Goal: Information Seeking & Learning: Learn about a topic

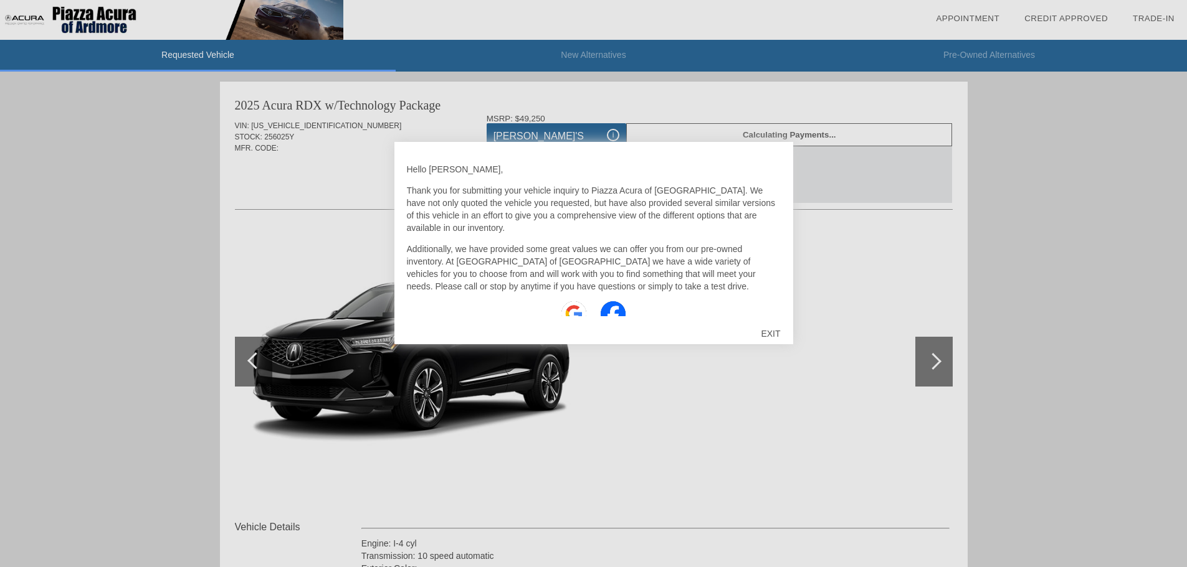
click at [767, 332] on div "EXIT" at bounding box center [770, 333] width 44 height 37
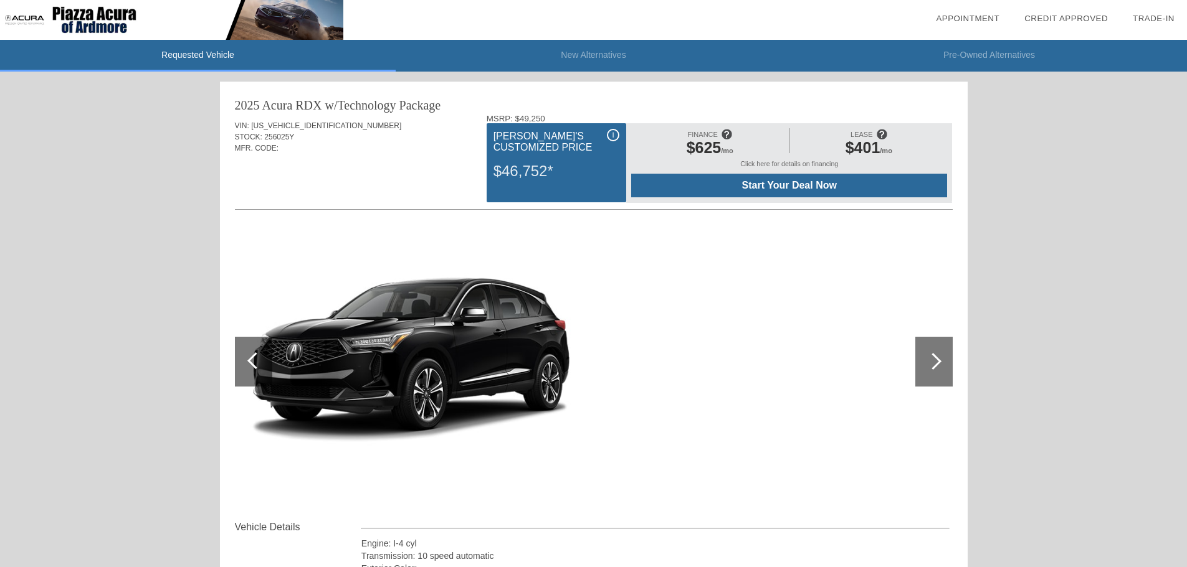
click at [856, 142] on span "$401" at bounding box center [862, 147] width 35 height 17
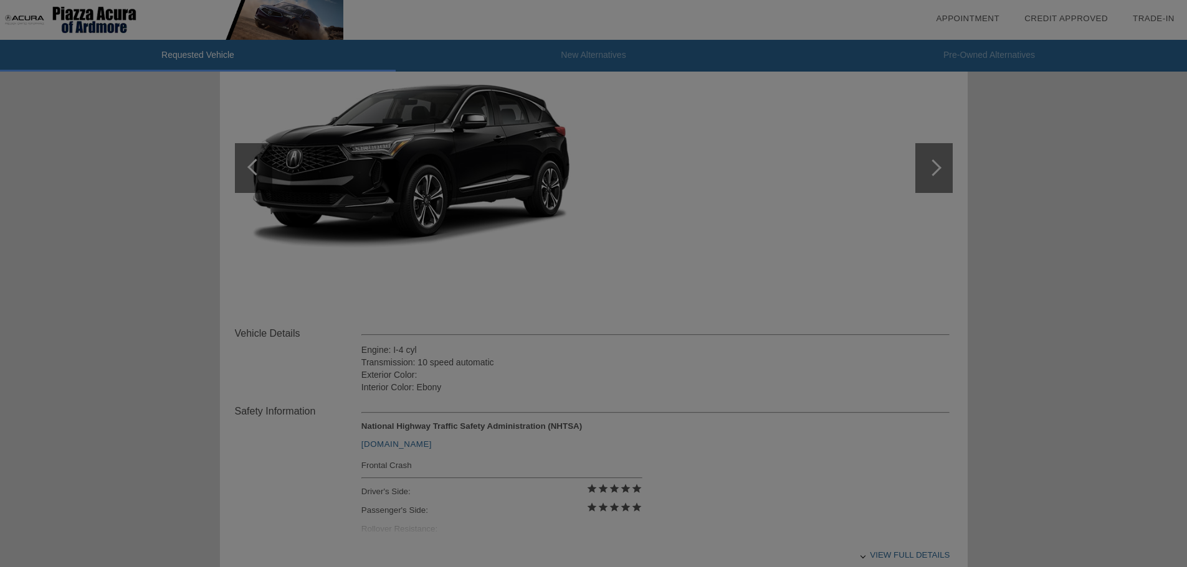
scroll to position [125, 0]
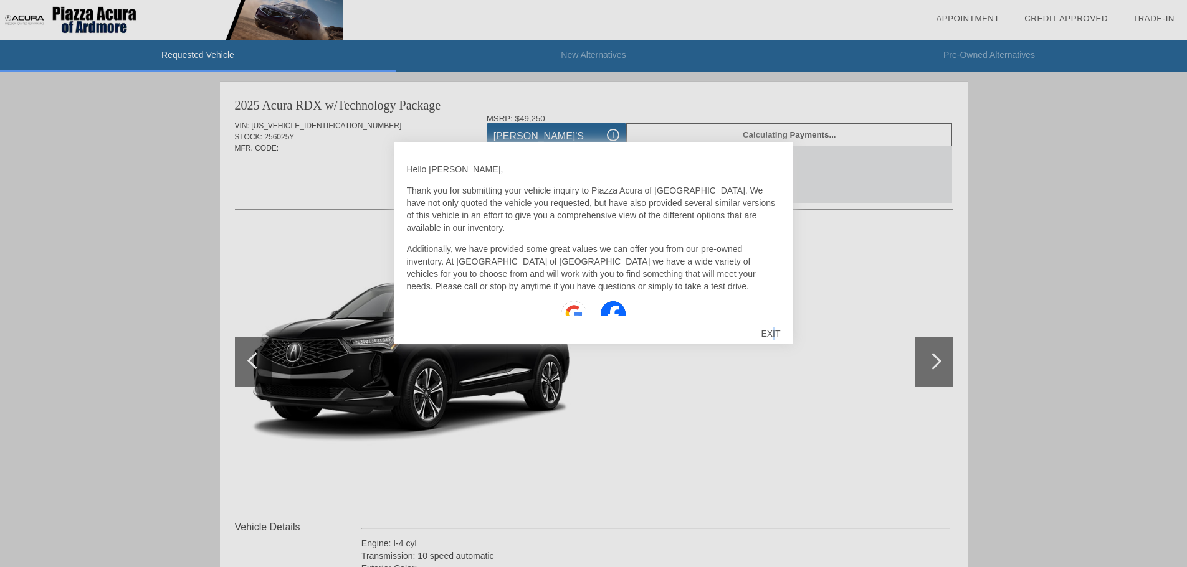
click at [774, 331] on div "EXIT" at bounding box center [770, 333] width 44 height 37
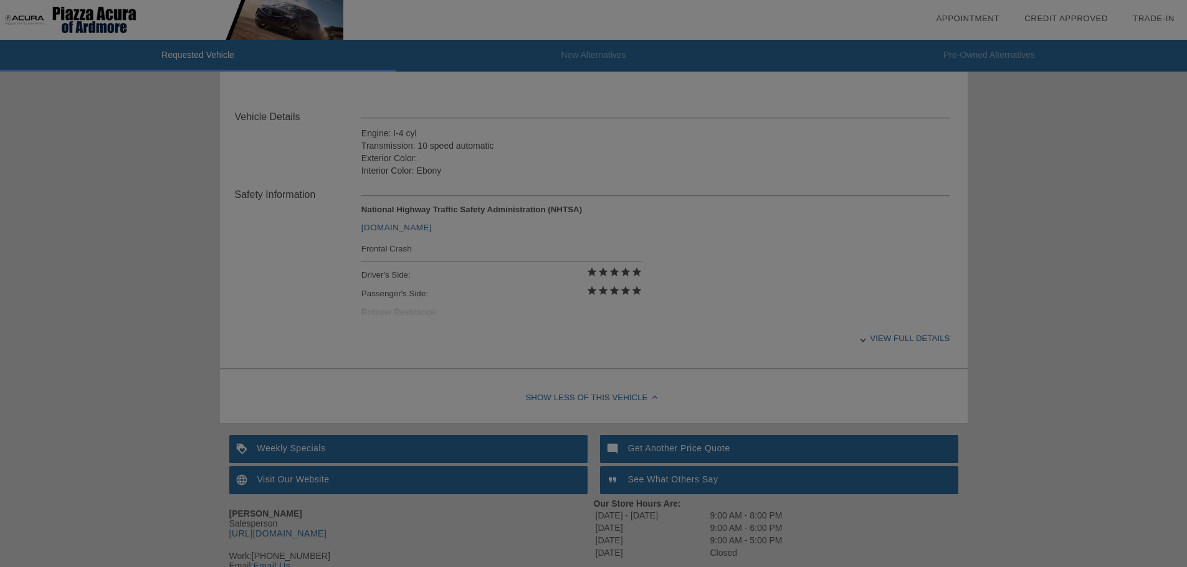
scroll to position [235, 0]
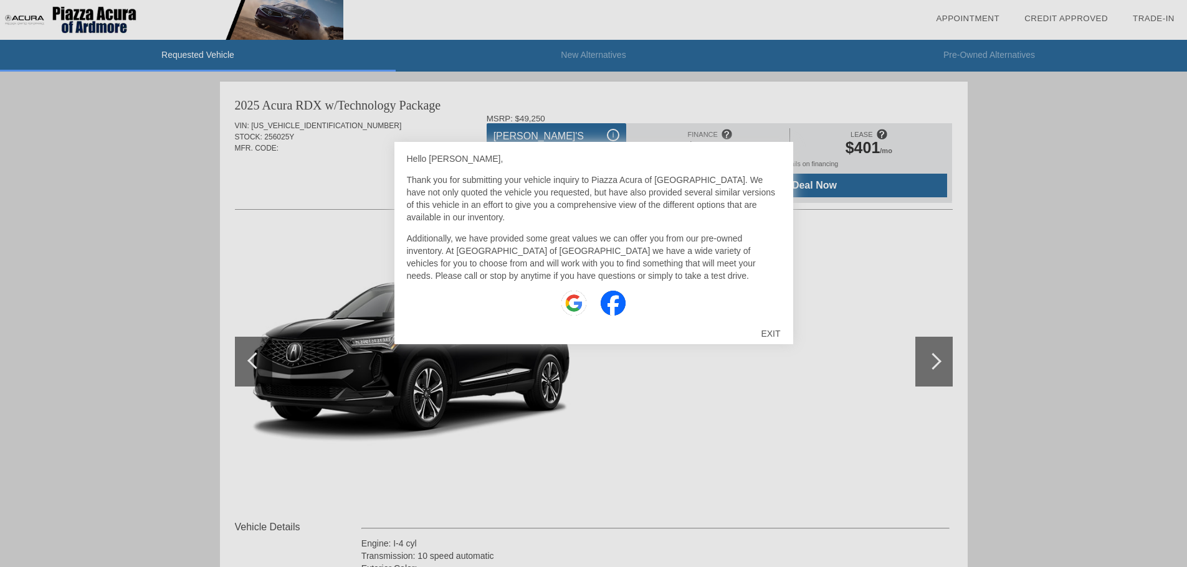
scroll to position [13, 0]
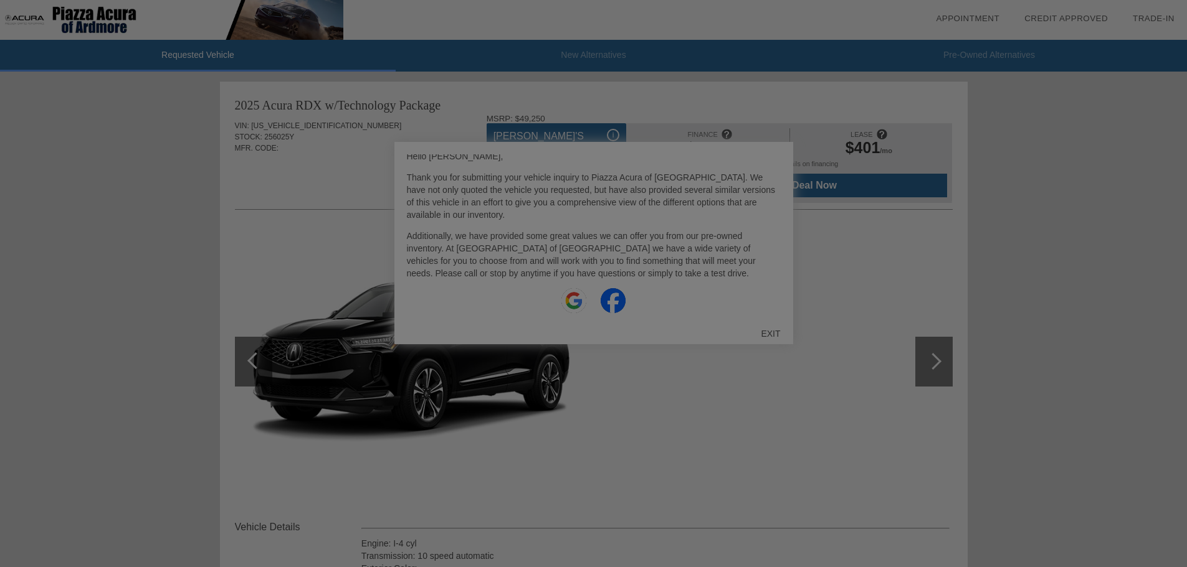
click at [770, 335] on div at bounding box center [598, 283] width 1196 height 567
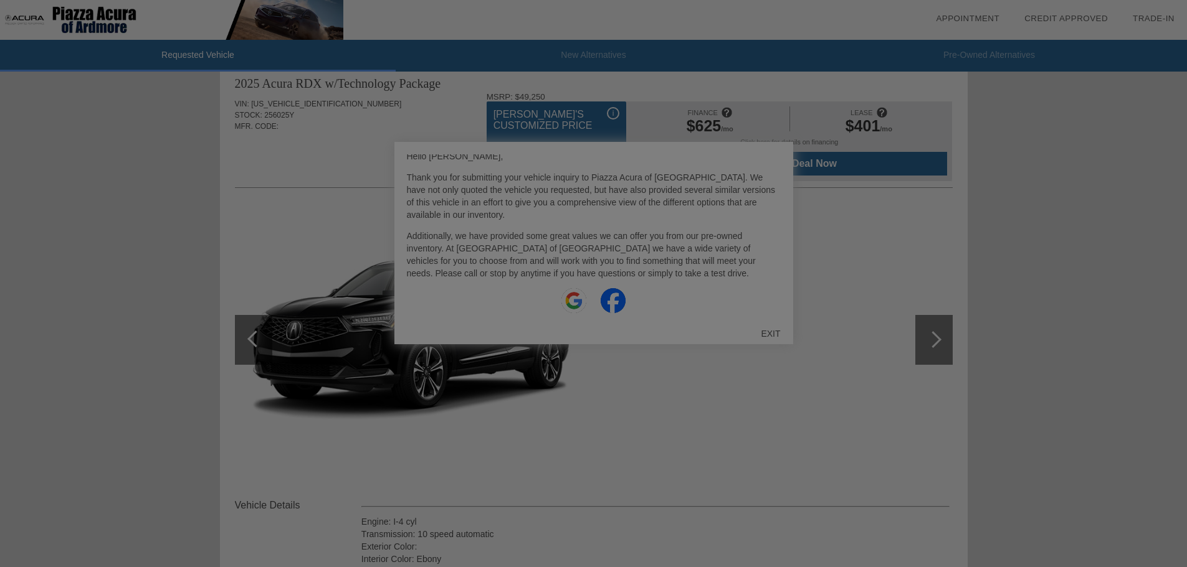
scroll to position [0, 0]
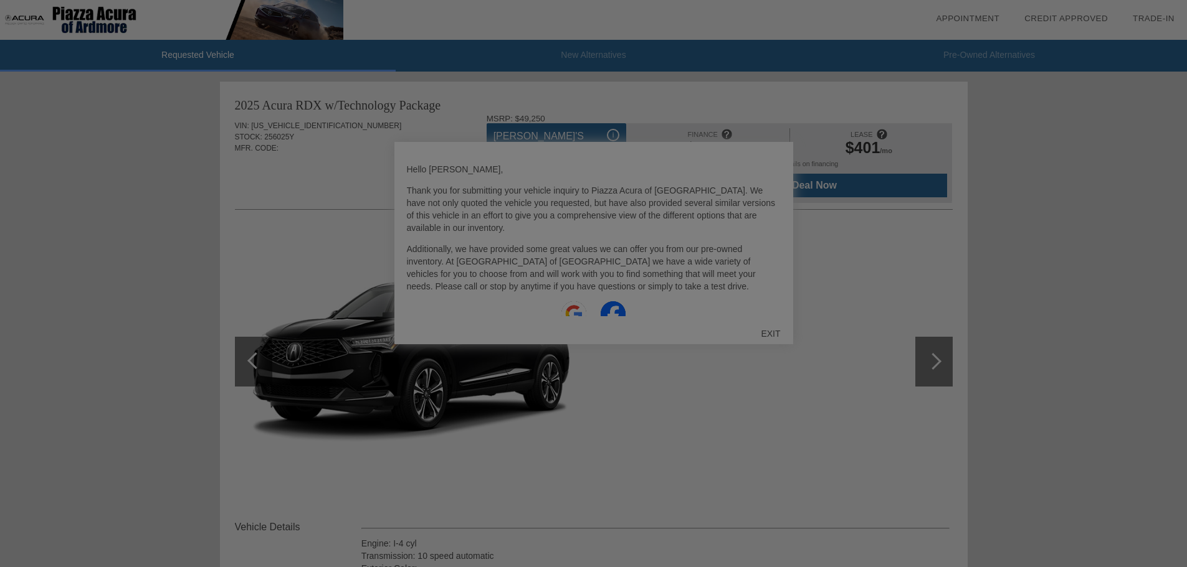
click at [767, 330] on div at bounding box center [598, 283] width 1196 height 567
